Goal: Use online tool/utility: Utilize a website feature to perform a specific function

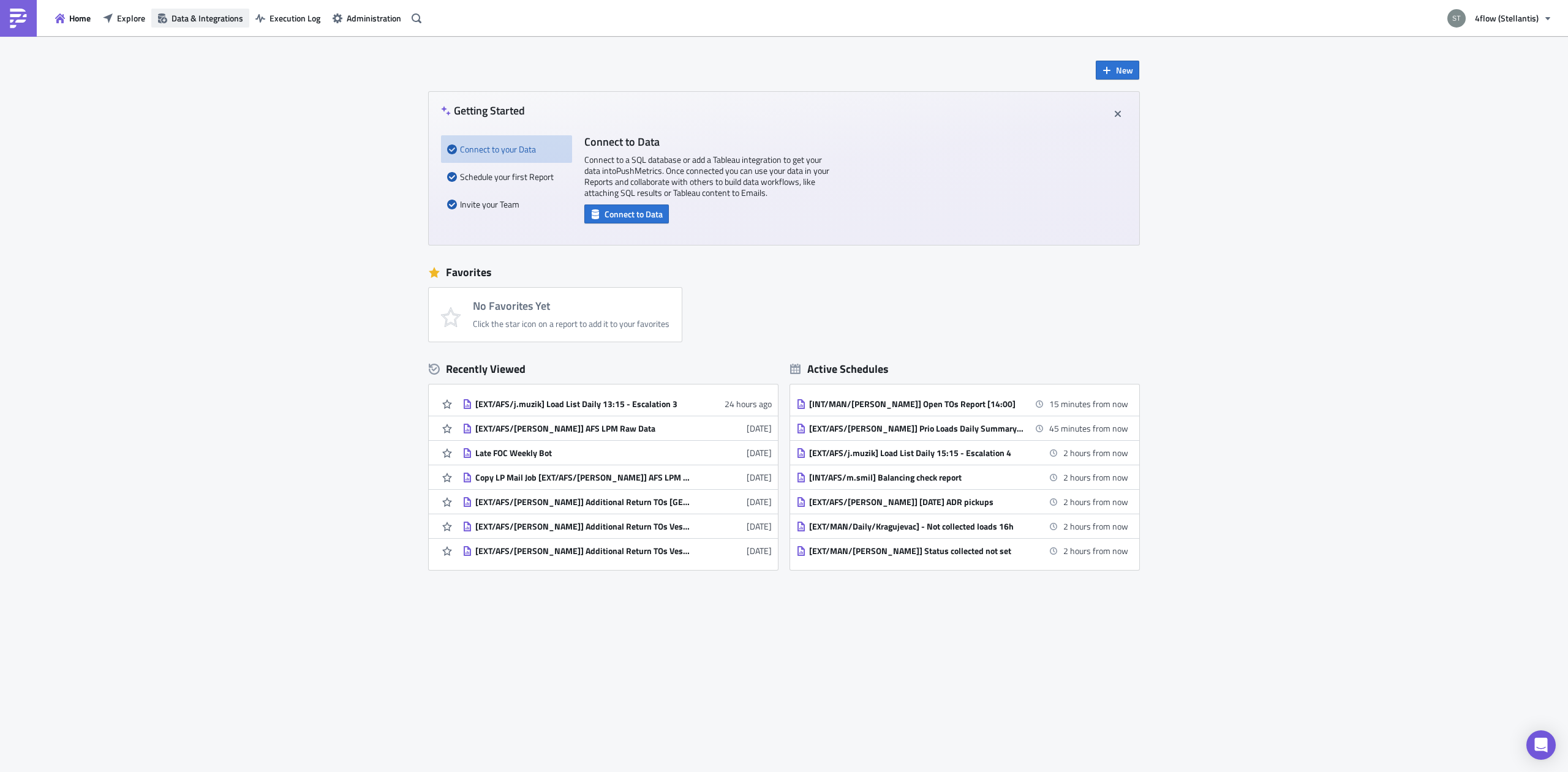
click at [197, 21] on span "Data & Integrations" at bounding box center [207, 18] width 72 height 13
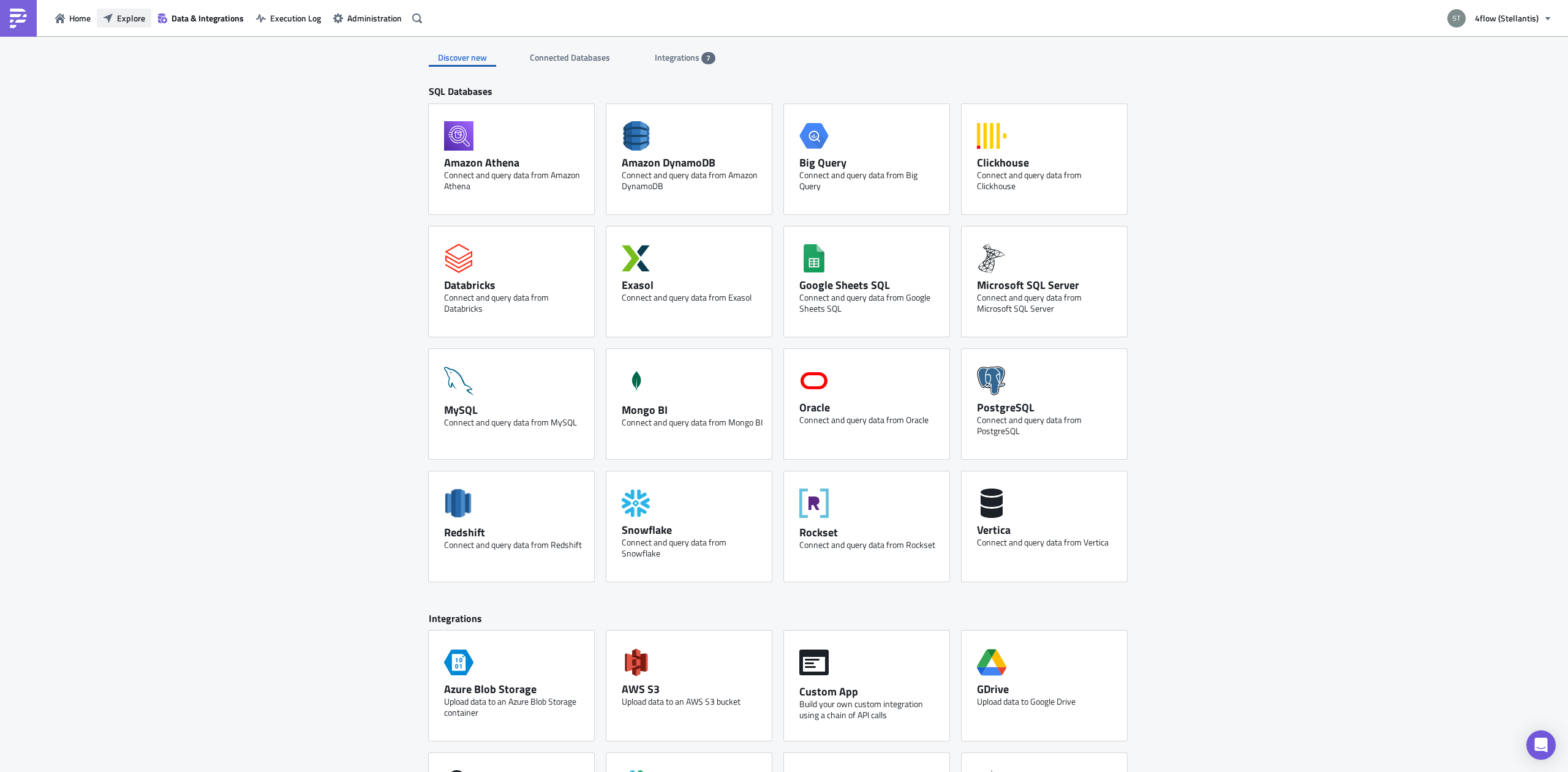
click at [126, 17] on span "Explore" at bounding box center [130, 18] width 28 height 13
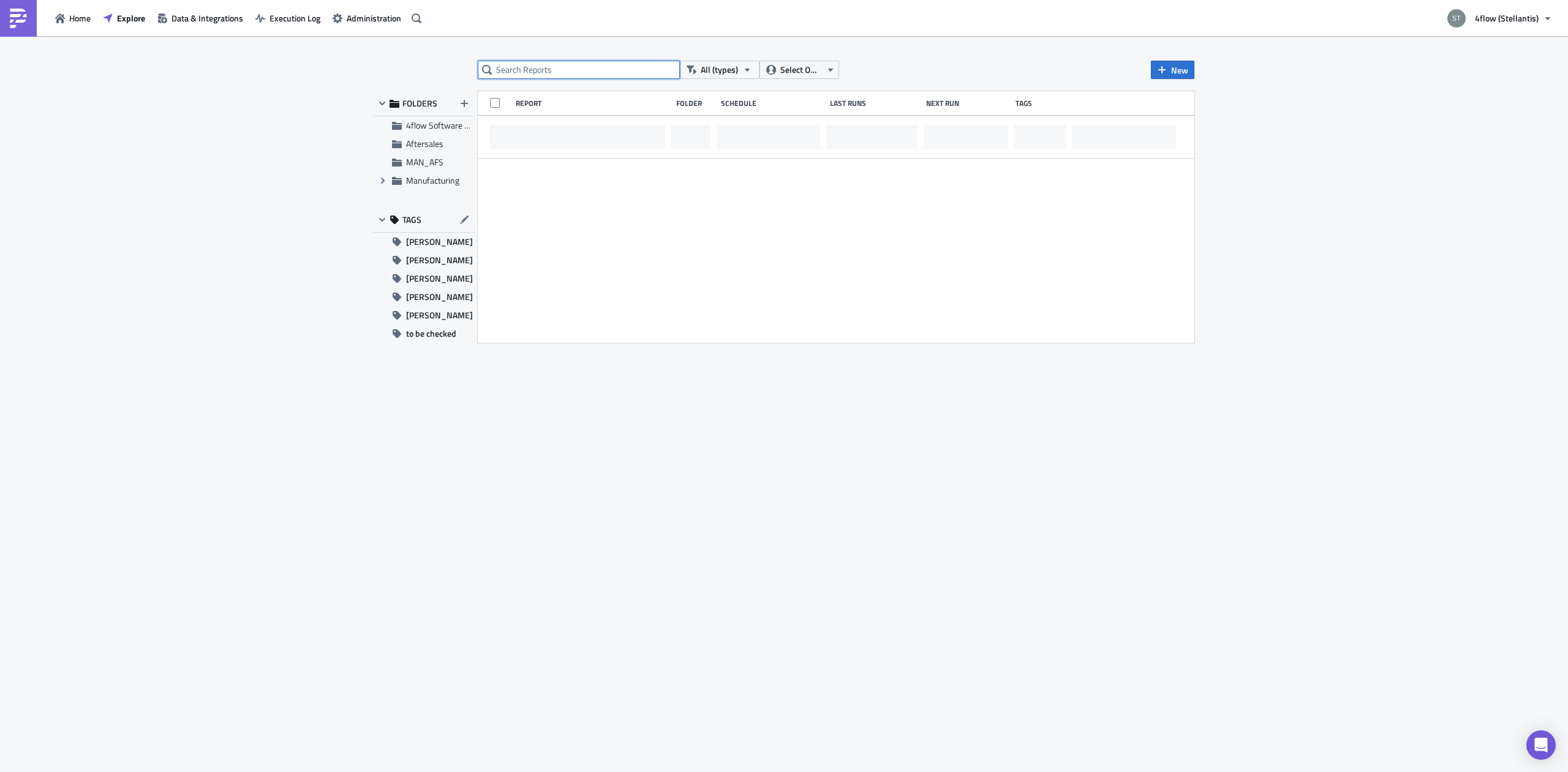
click at [527, 70] on input "text" at bounding box center [579, 70] width 203 height 18
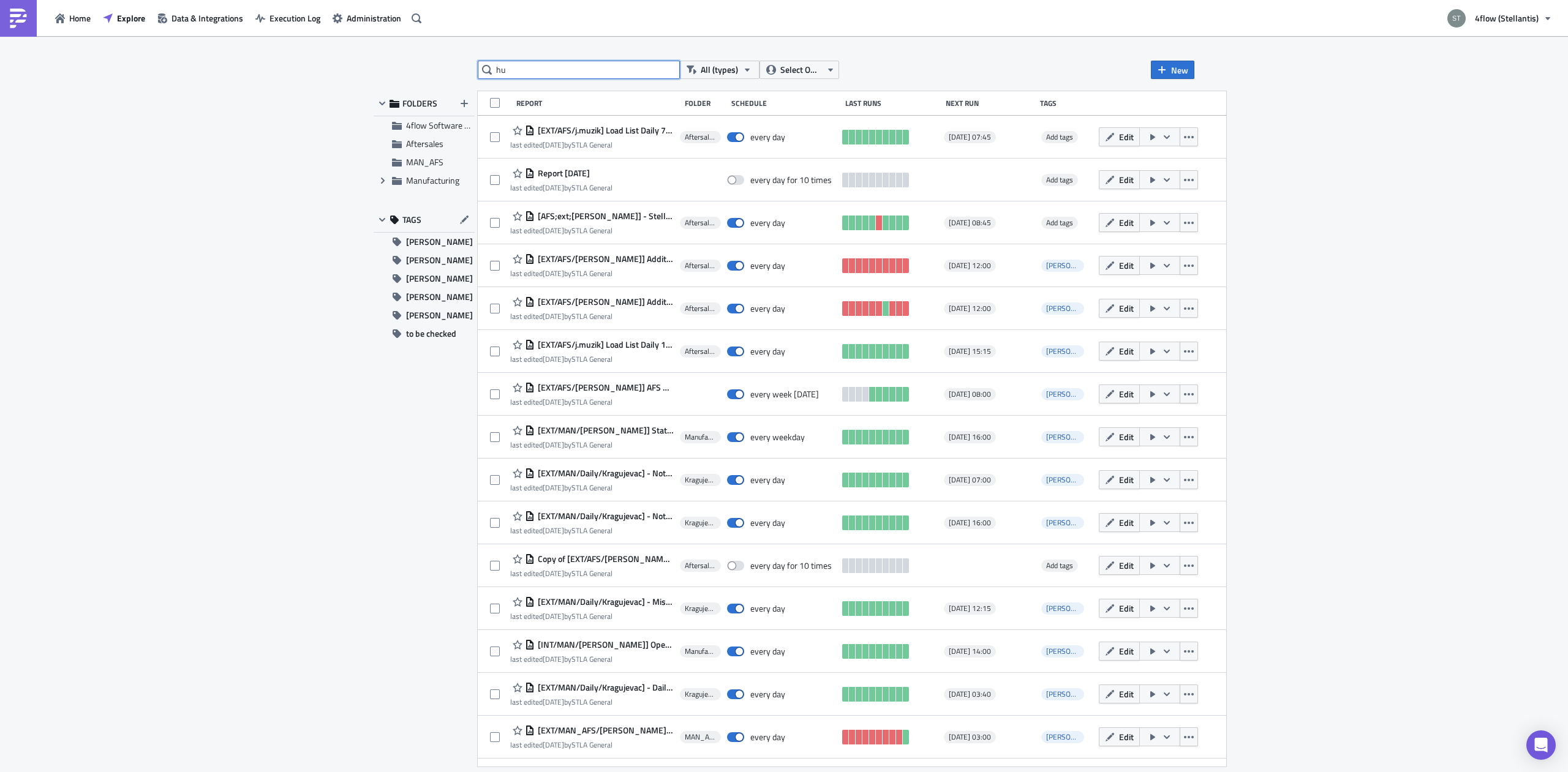
type input "h"
type input "stock"
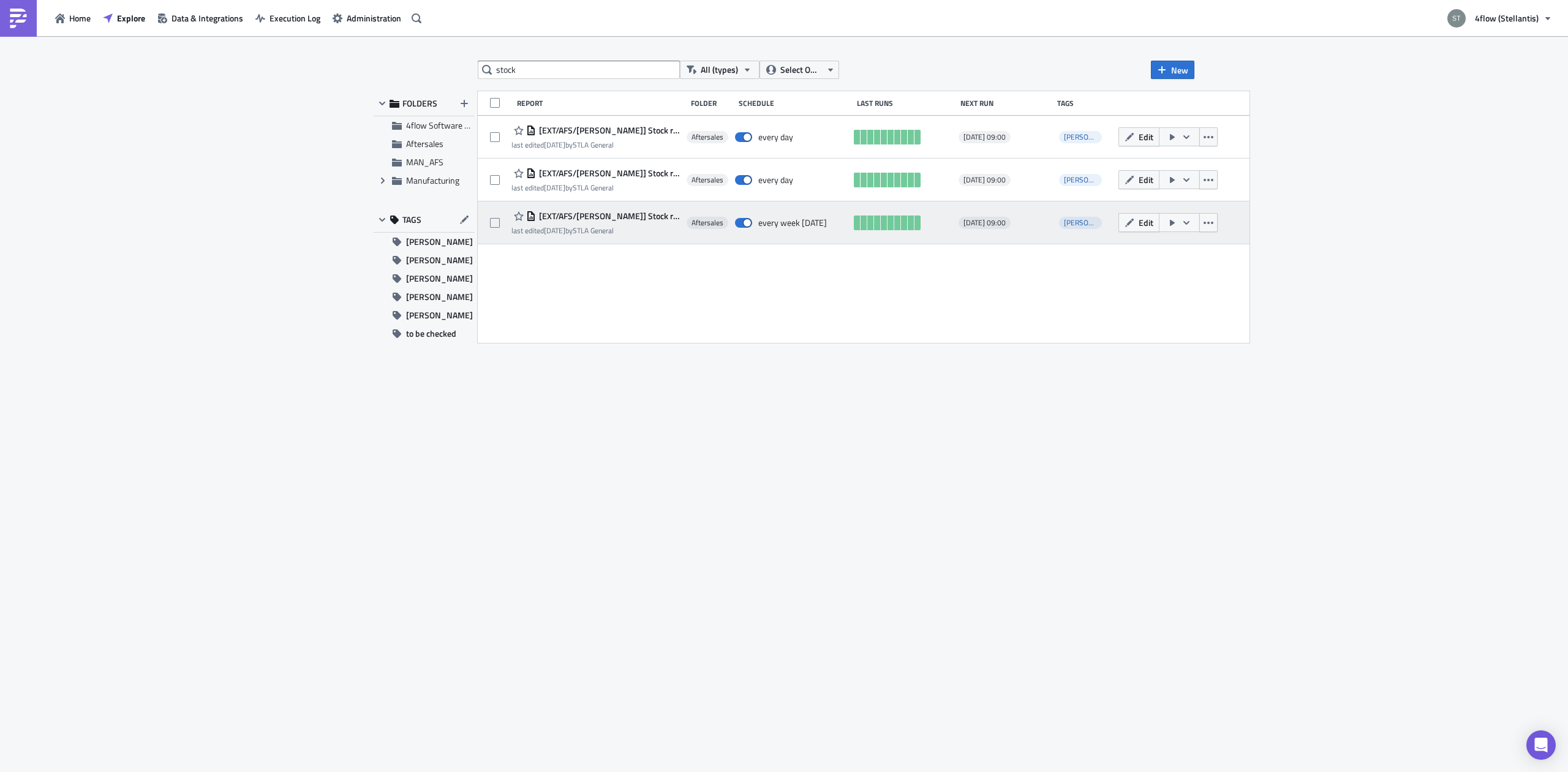
click at [640, 217] on span "[EXT/AFS/[PERSON_NAME]] Stock report ([GEOGRAPHIC_DATA] hubs)" at bounding box center [608, 216] width 145 height 11
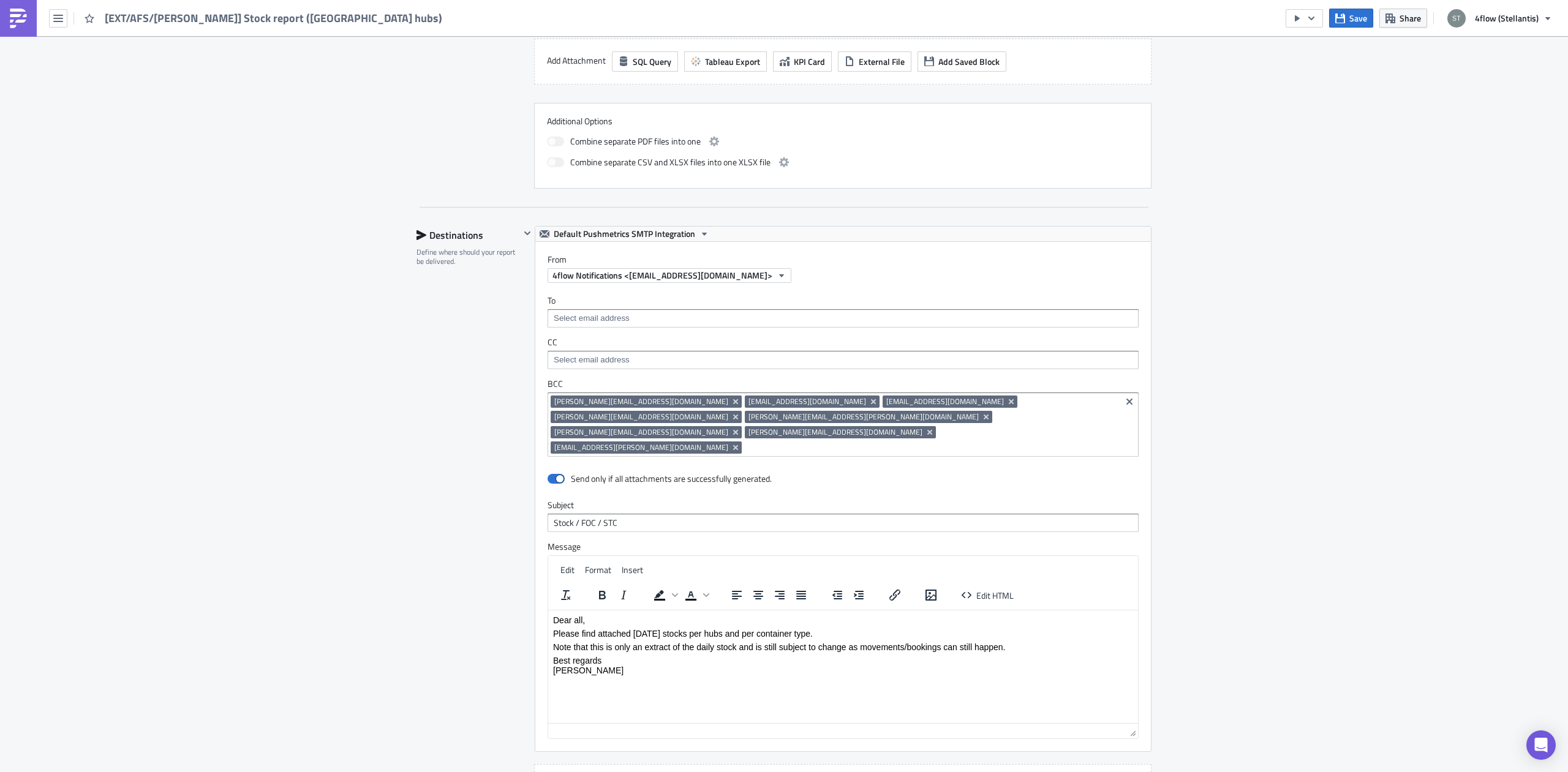
scroll to position [850, 0]
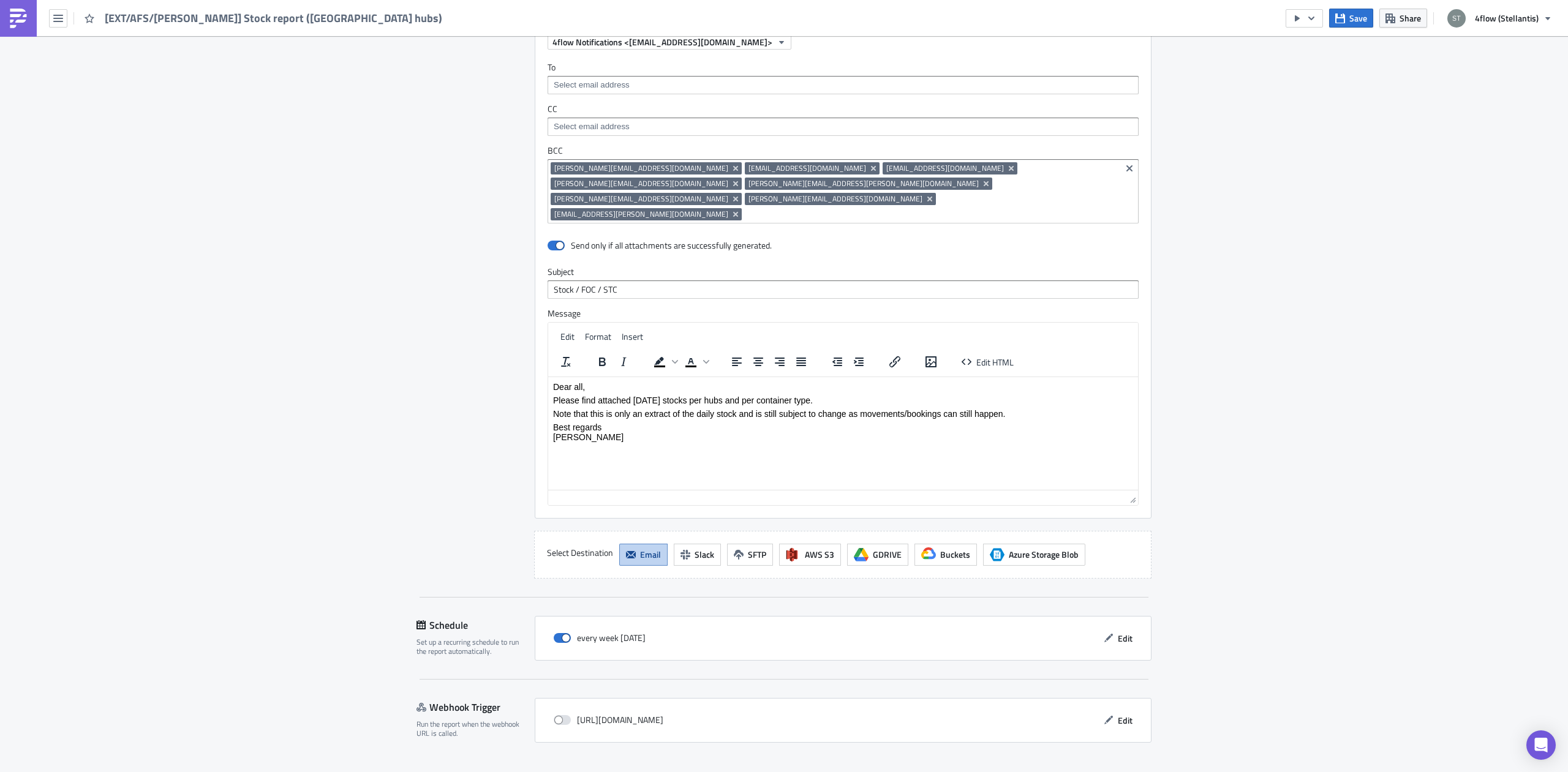
click at [1123, 771] on span "Save & Exit" at bounding box center [1125, 782] width 42 height 13
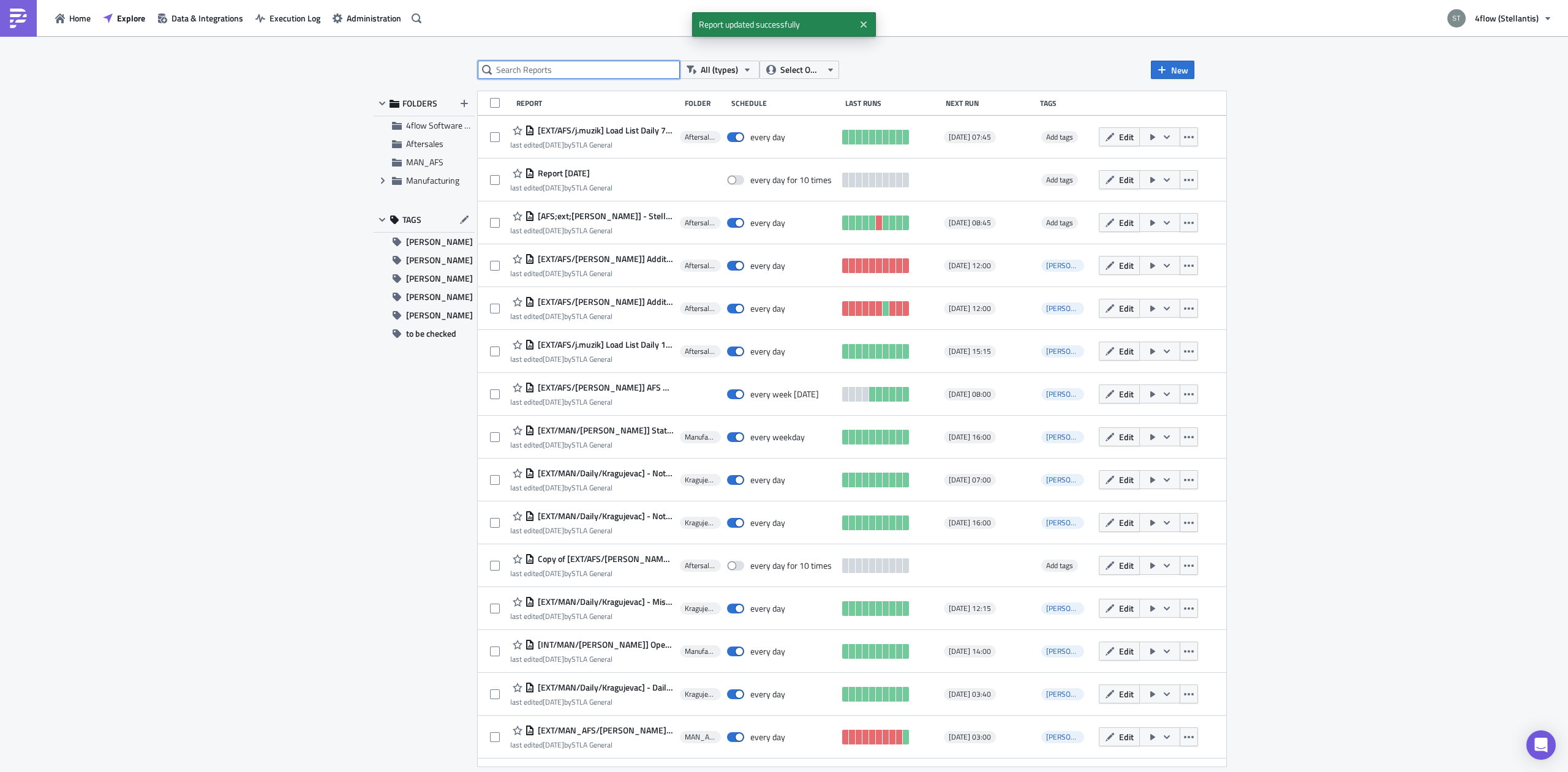
click at [529, 70] on input "text" at bounding box center [579, 70] width 203 height 18
type input "stock"
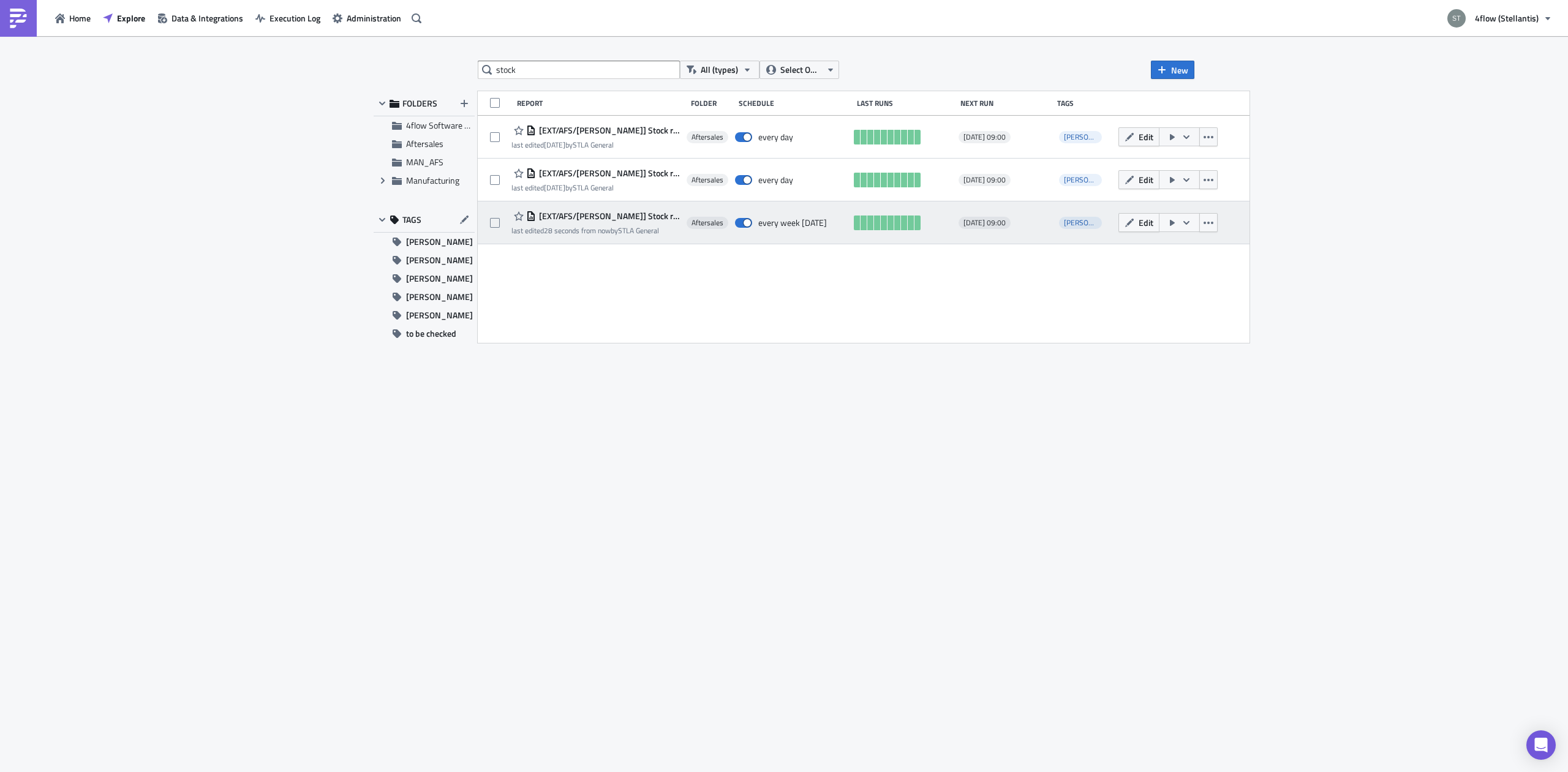
click at [596, 220] on span "[EXT/AFS/[PERSON_NAME]] Stock report ([GEOGRAPHIC_DATA] hubs)" at bounding box center [608, 216] width 145 height 11
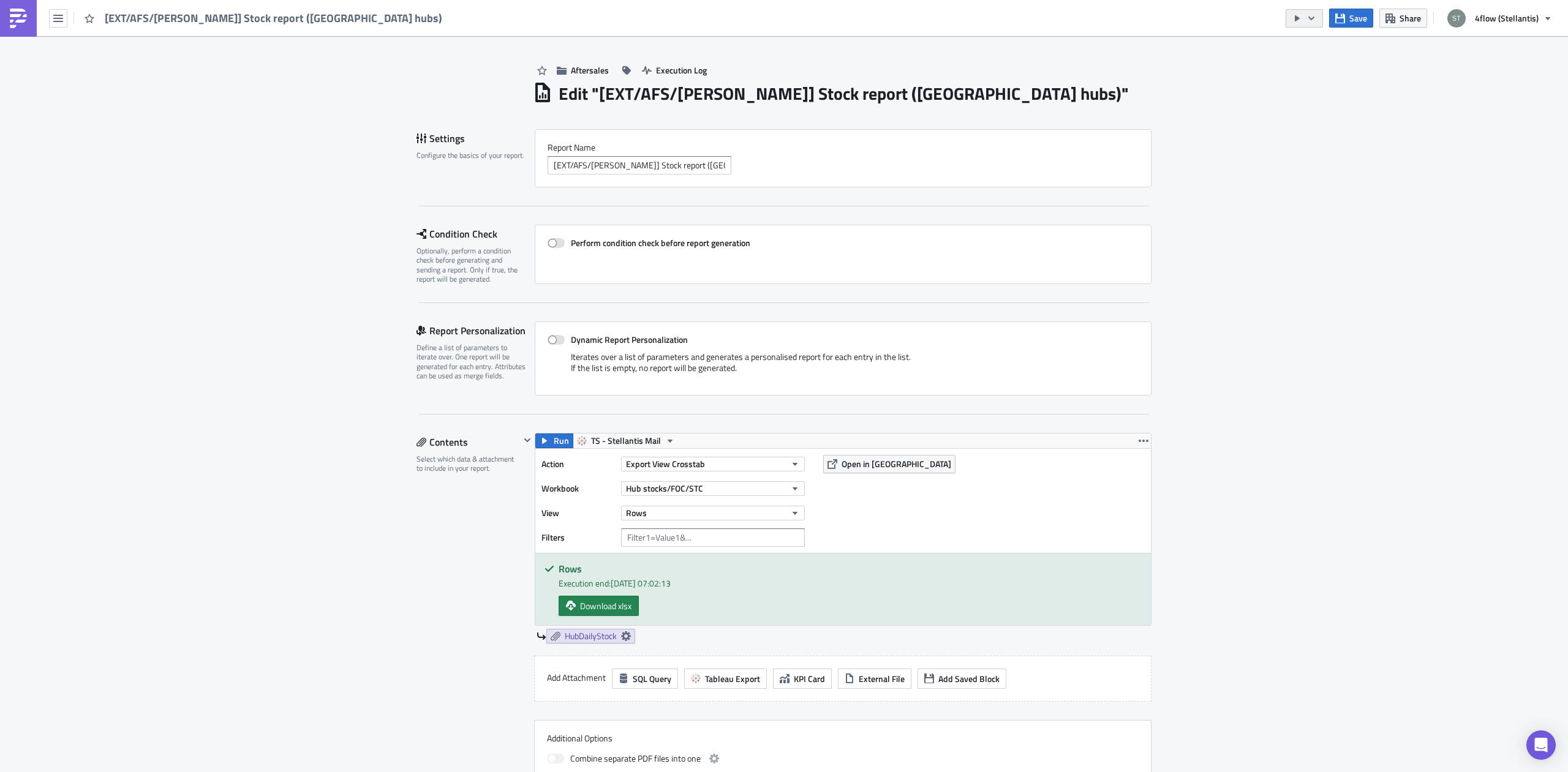
click at [1311, 18] on icon "button" at bounding box center [1312, 18] width 6 height 4
click at [1324, 70] on div "Run Report" at bounding box center [1342, 67] width 95 height 12
click at [1357, 13] on span "Save" at bounding box center [1358, 18] width 18 height 13
